Goal: Transaction & Acquisition: Purchase product/service

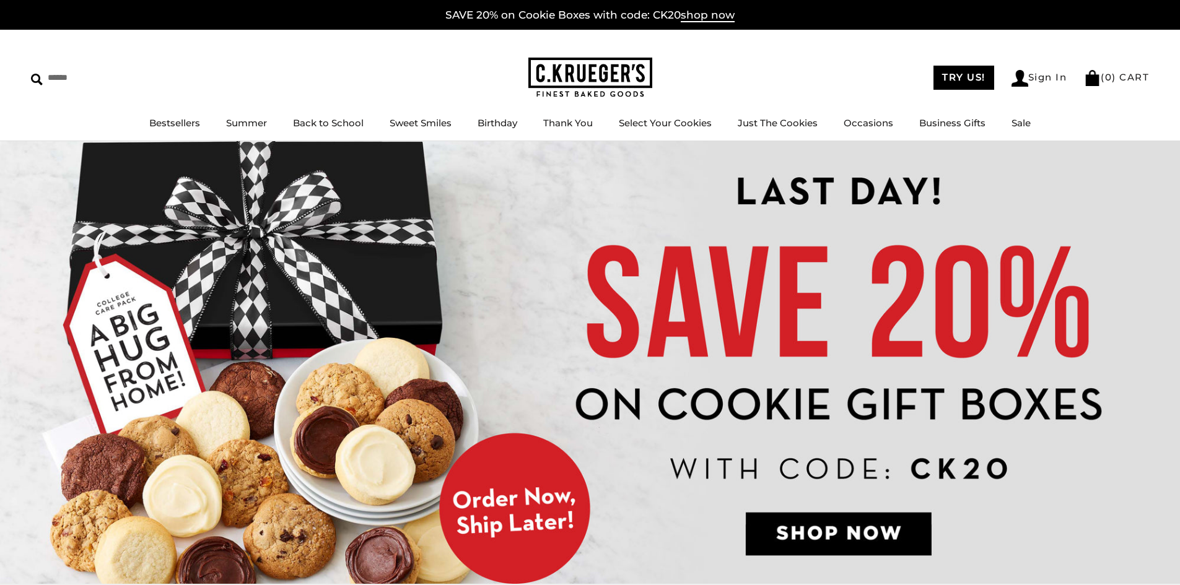
click at [886, 537] on img at bounding box center [590, 362] width 1180 height 443
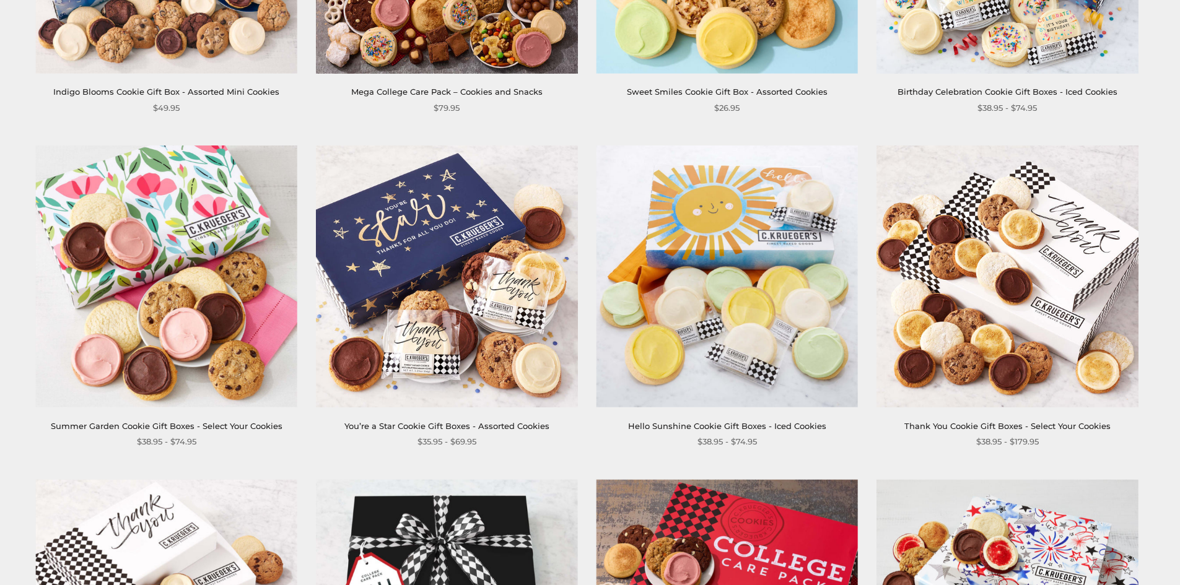
scroll to position [1457, 0]
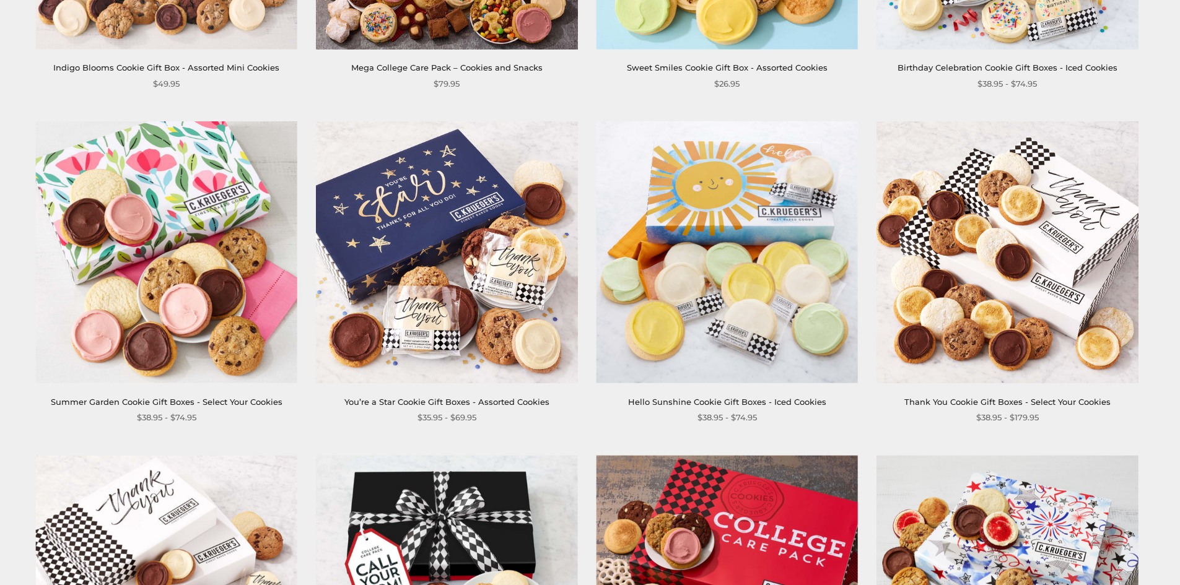
click at [425, 256] on img at bounding box center [446, 251] width 261 height 261
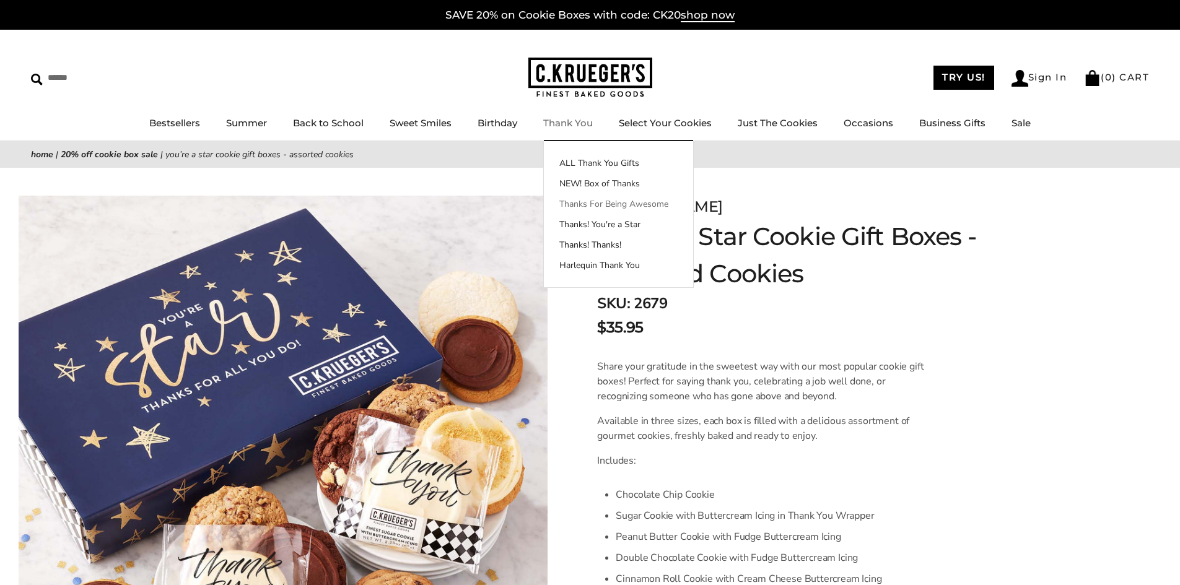
click at [623, 202] on link "Thanks For Being Awesome" at bounding box center [618, 204] width 149 height 13
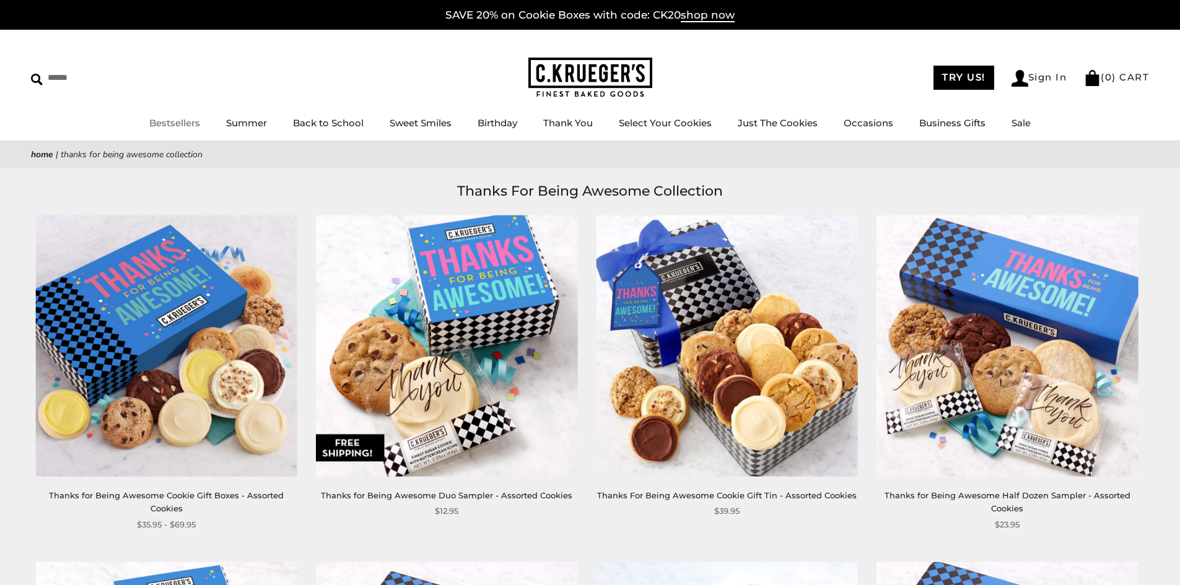
click at [181, 115] on div "****** TRY US! Sign In ( 0 ) CART ( 0 ) CART Bestsellers Summer Summer Vibes Su…" at bounding box center [590, 85] width 1180 height 111
click at [180, 119] on link "Bestsellers" at bounding box center [174, 123] width 51 height 12
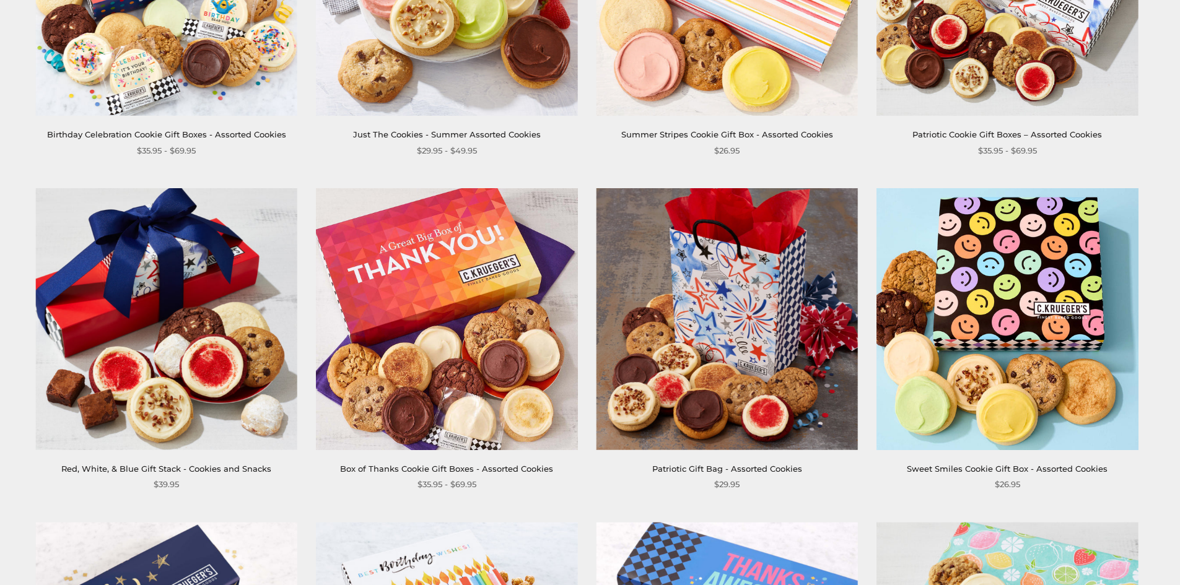
scroll to position [424, 0]
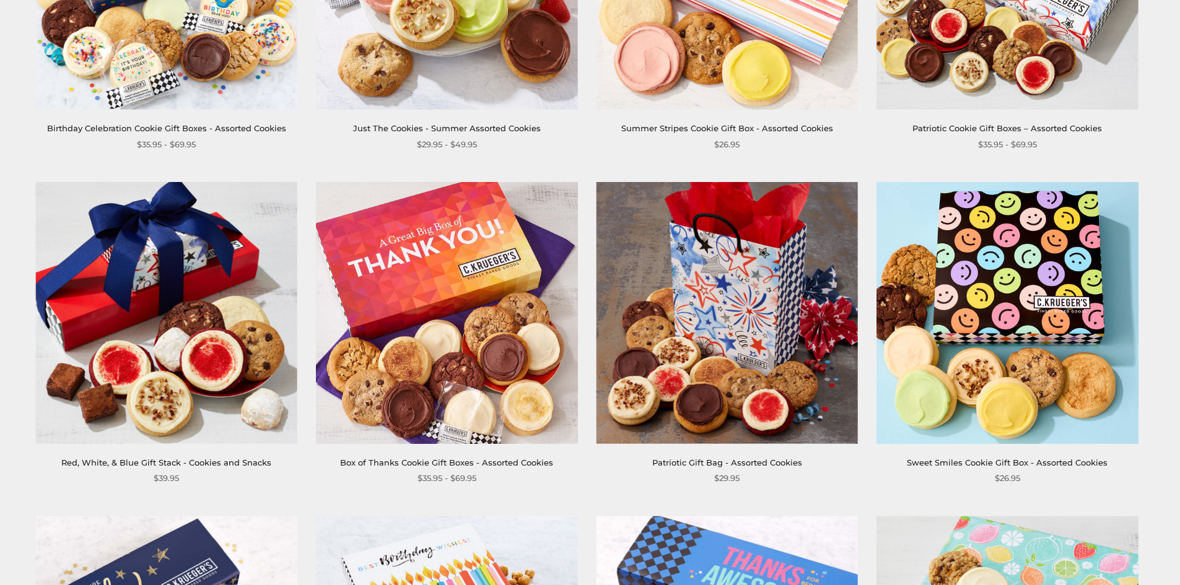
click at [436, 340] on img at bounding box center [446, 312] width 261 height 261
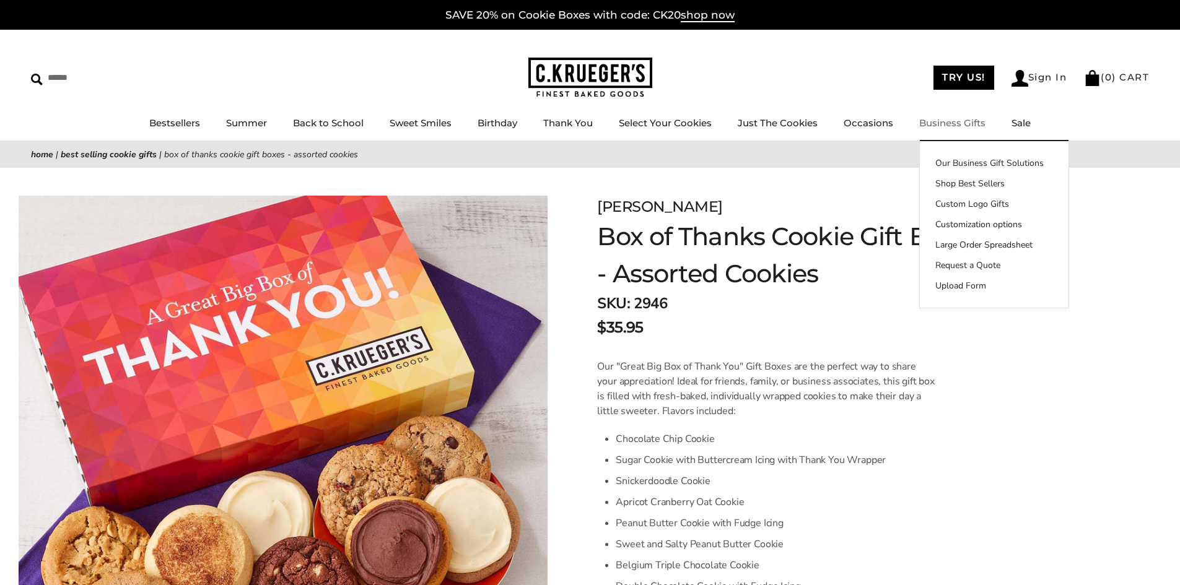
click at [933, 122] on link "Business Gifts" at bounding box center [952, 123] width 66 height 12
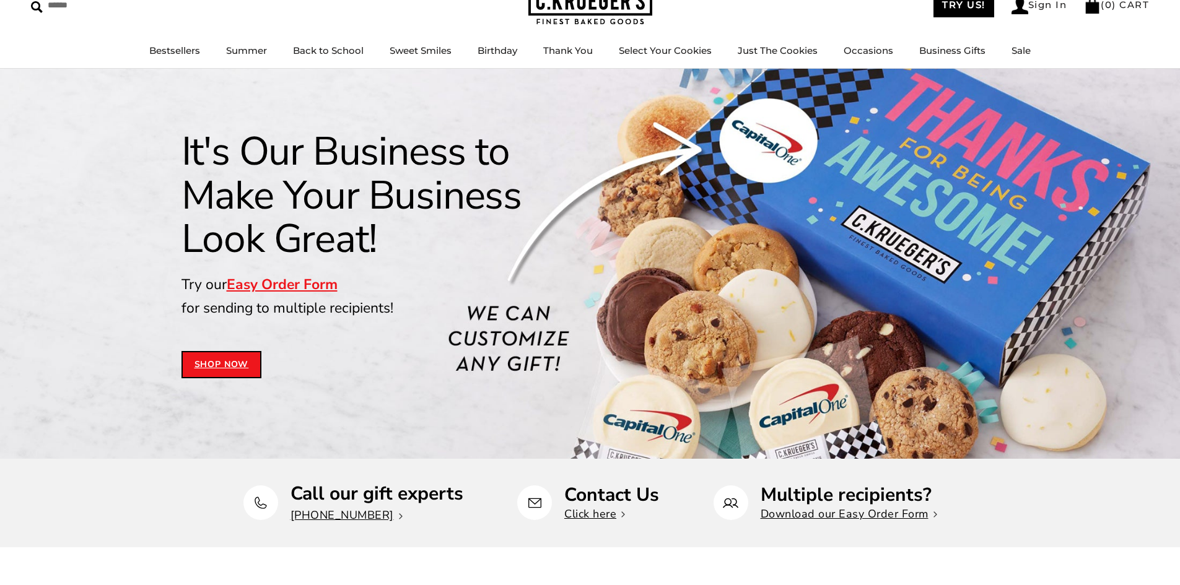
scroll to position [25, 0]
